Goal: Task Accomplishment & Management: Manage account settings

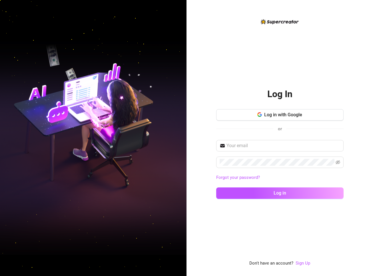
click at [189, 43] on div "Log In Log in with Google or Forgot your password? Log in Don't have an account…" at bounding box center [280, 138] width 187 height 276
click at [268, 145] on input "text" at bounding box center [284, 145] width 114 height 7
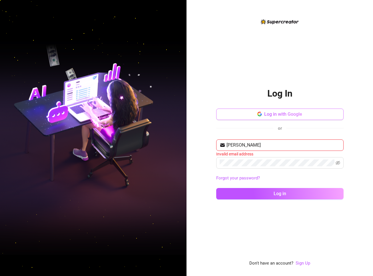
click at [284, 115] on span "Log in with Google" at bounding box center [283, 113] width 38 height 5
click at [253, 145] on input "ken" at bounding box center [284, 145] width 114 height 7
click at [271, 117] on span "Log in with Google" at bounding box center [283, 113] width 38 height 5
click at [259, 143] on input "ken" at bounding box center [284, 145] width 114 height 7
click at [247, 144] on input "ken" at bounding box center [284, 145] width 114 height 7
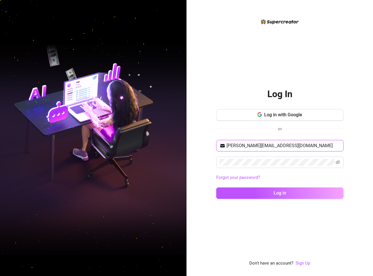
type input "ken@circemanagement.com"
click at [216, 187] on button "Log in" at bounding box center [279, 192] width 127 height 11
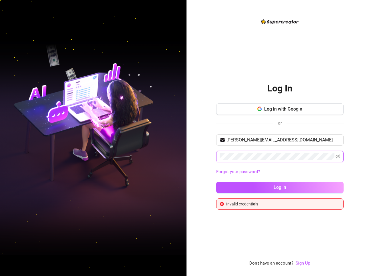
click at [190, 157] on div "Log In Log in with Google or ken@circemanagement.com Forgot your password? Log …" at bounding box center [280, 138] width 187 height 276
click at [340, 156] on icon "eye-invisible" at bounding box center [338, 157] width 5 height 4
click at [288, 186] on button "Log in" at bounding box center [279, 187] width 127 height 11
click at [190, 161] on div "Log In Log in with Google or ken@circemanagement.com Forgot your password? Log …" at bounding box center [280, 138] width 187 height 276
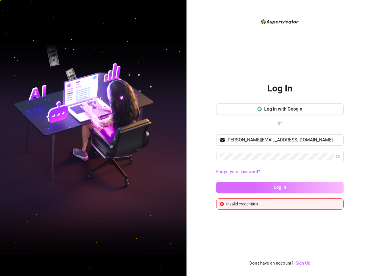
click at [259, 184] on button "Log in" at bounding box center [279, 187] width 127 height 11
click at [319, 59] on div "Log In Log in with Google or ken@circemanagement.com Forgot your password? Log …" at bounding box center [279, 142] width 127 height 249
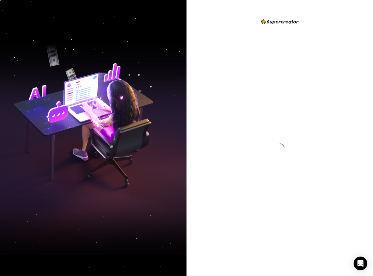
click at [98, 208] on img at bounding box center [93, 138] width 187 height 234
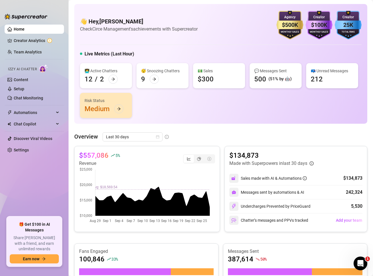
click at [328, 237] on div "$557,086 5 % Revenue $134,873 Made with Superpowers in last 30 days Sales made …" at bounding box center [220, 269] width 293 height 246
click at [47, 198] on ul "Home Creator Analytics Team Analytics Izzy AI Chatter Content Setup Chat Monito…" at bounding box center [34, 118] width 59 height 192
drag, startPoint x: 54, startPoint y: 179, endPoint x: 49, endPoint y: 175, distance: 6.7
click at [54, 179] on ul "Home Creator Analytics Team Analytics Izzy AI Chatter Content Setup Chat Monito…" at bounding box center [34, 118] width 59 height 192
